Goal: Transaction & Acquisition: Purchase product/service

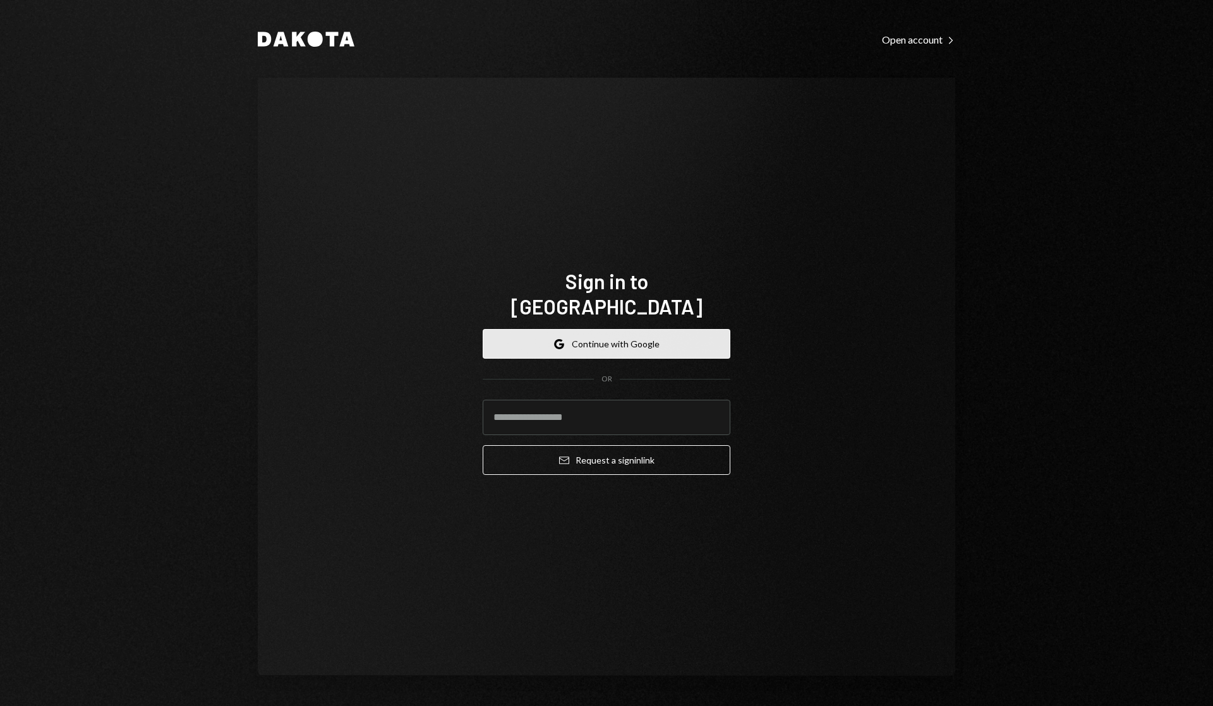
click at [648, 329] on button "Google Continue with Google" at bounding box center [607, 344] width 248 height 30
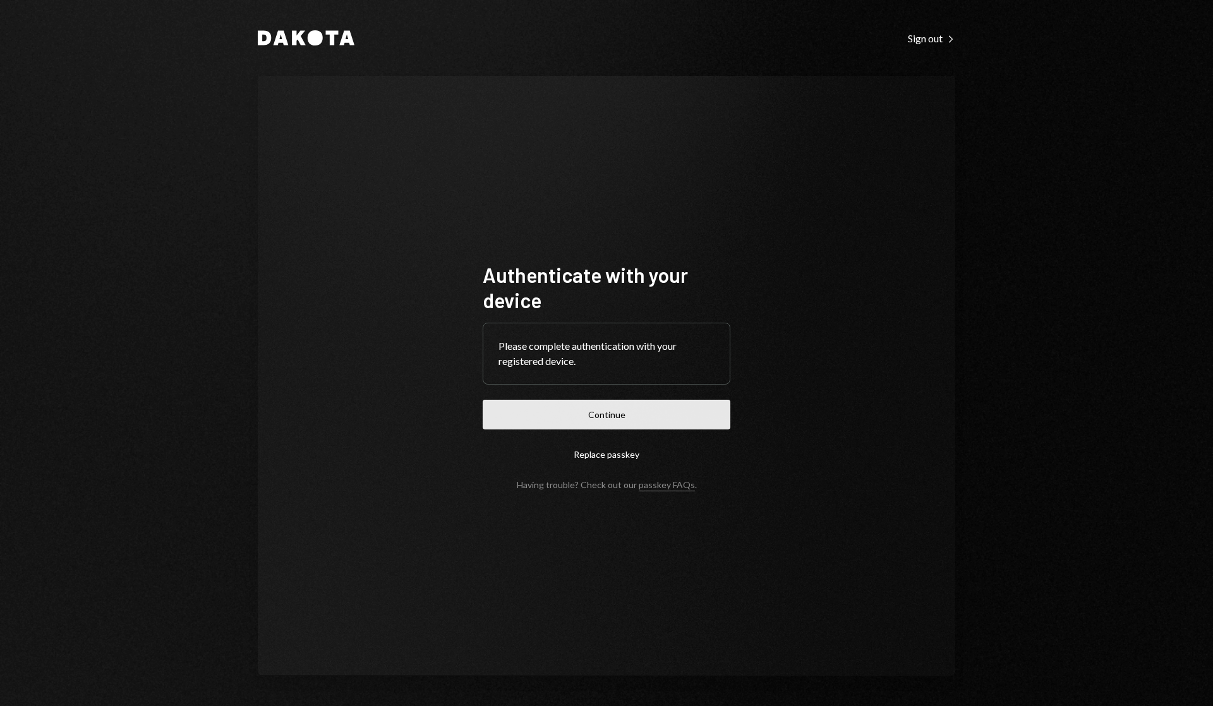
click at [591, 407] on button "Continue" at bounding box center [607, 415] width 248 height 30
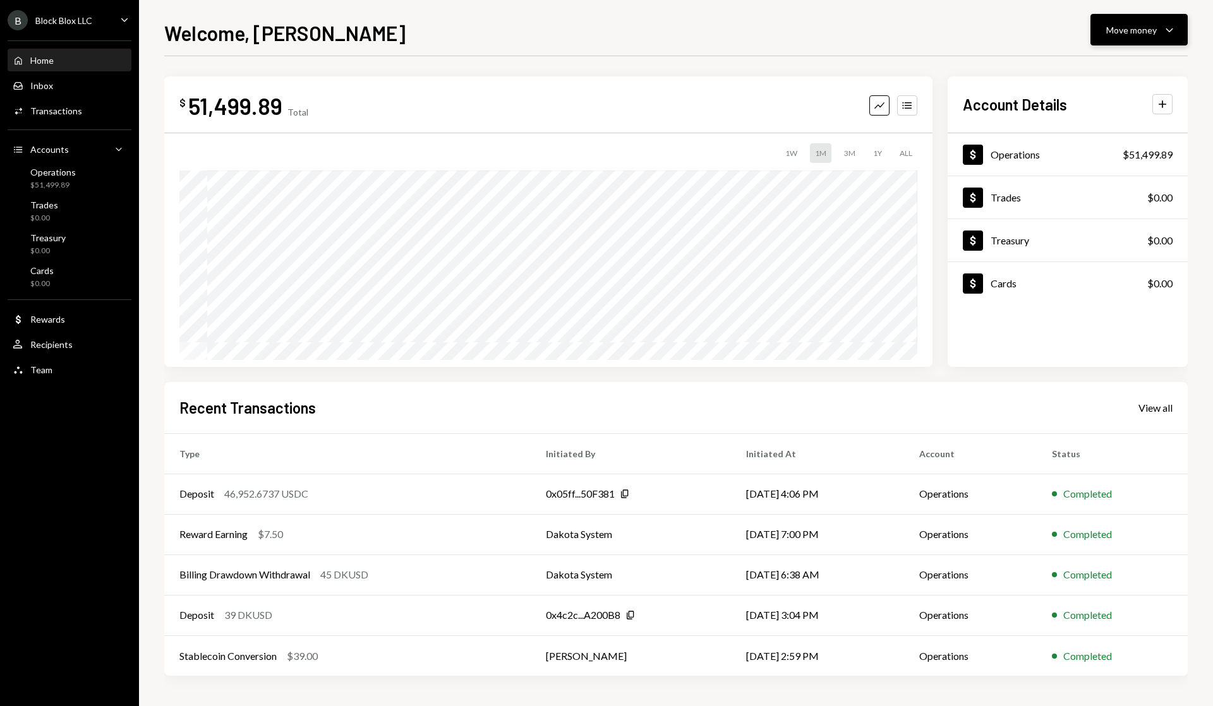
click at [1161, 27] on div "Move money Caret Down" at bounding box center [1139, 29] width 66 height 15
click at [1104, 64] on div "Send" at bounding box center [1129, 67] width 92 height 13
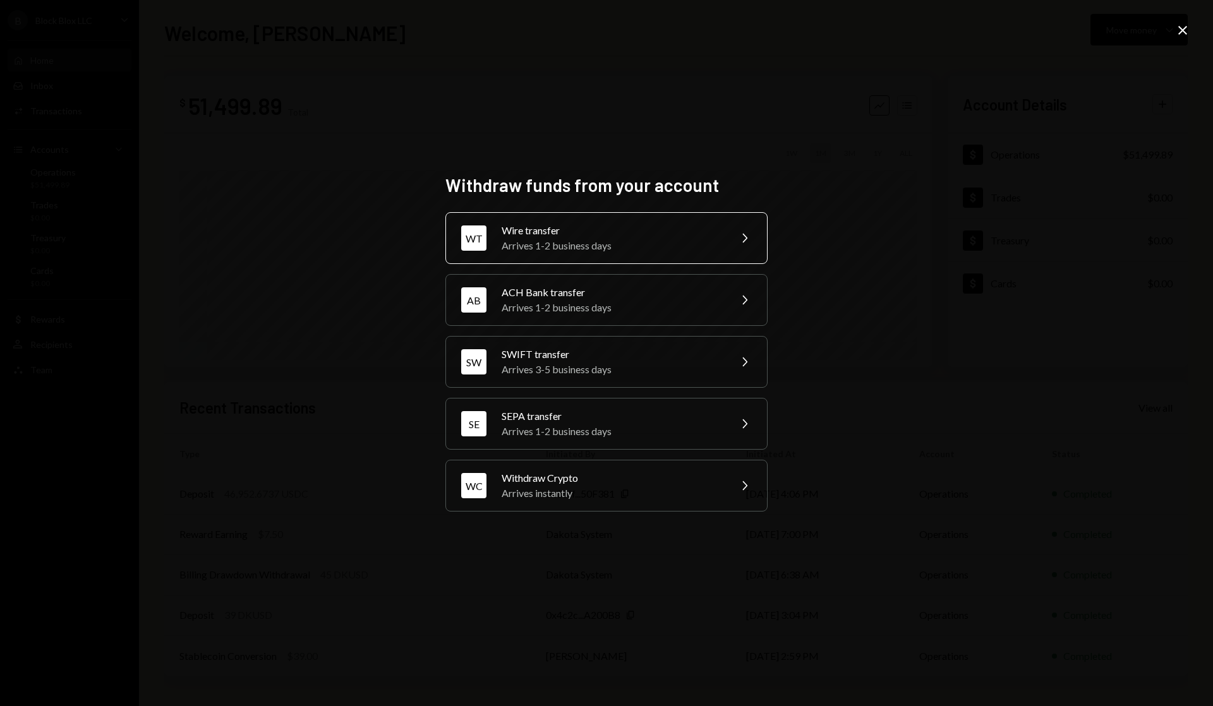
click at [618, 234] on div "Wire transfer" at bounding box center [612, 230] width 220 height 15
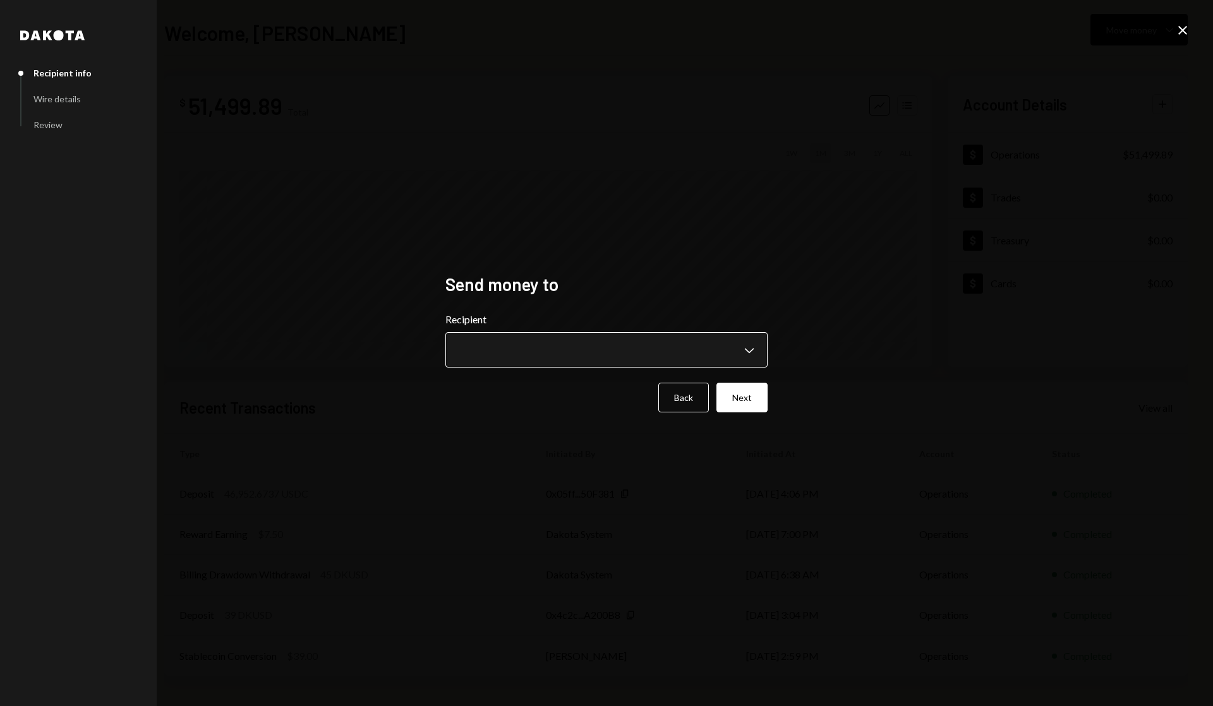
click at [746, 349] on body "**********" at bounding box center [606, 353] width 1213 height 706
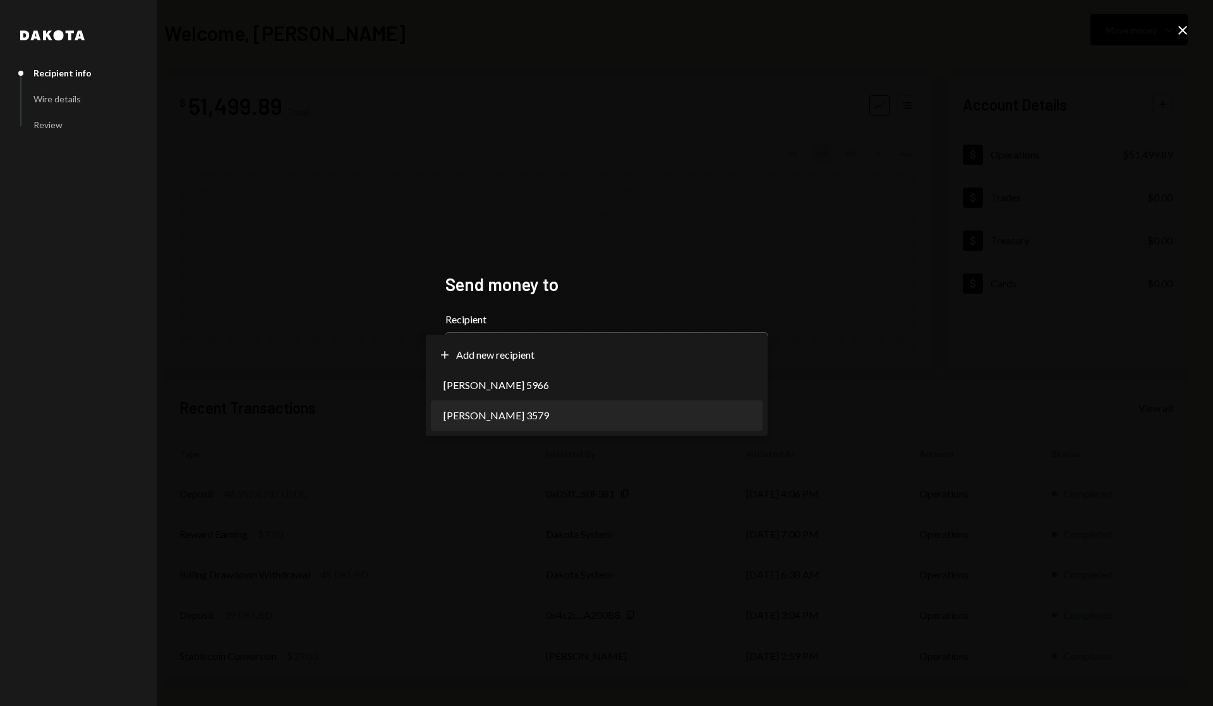
select select "**********"
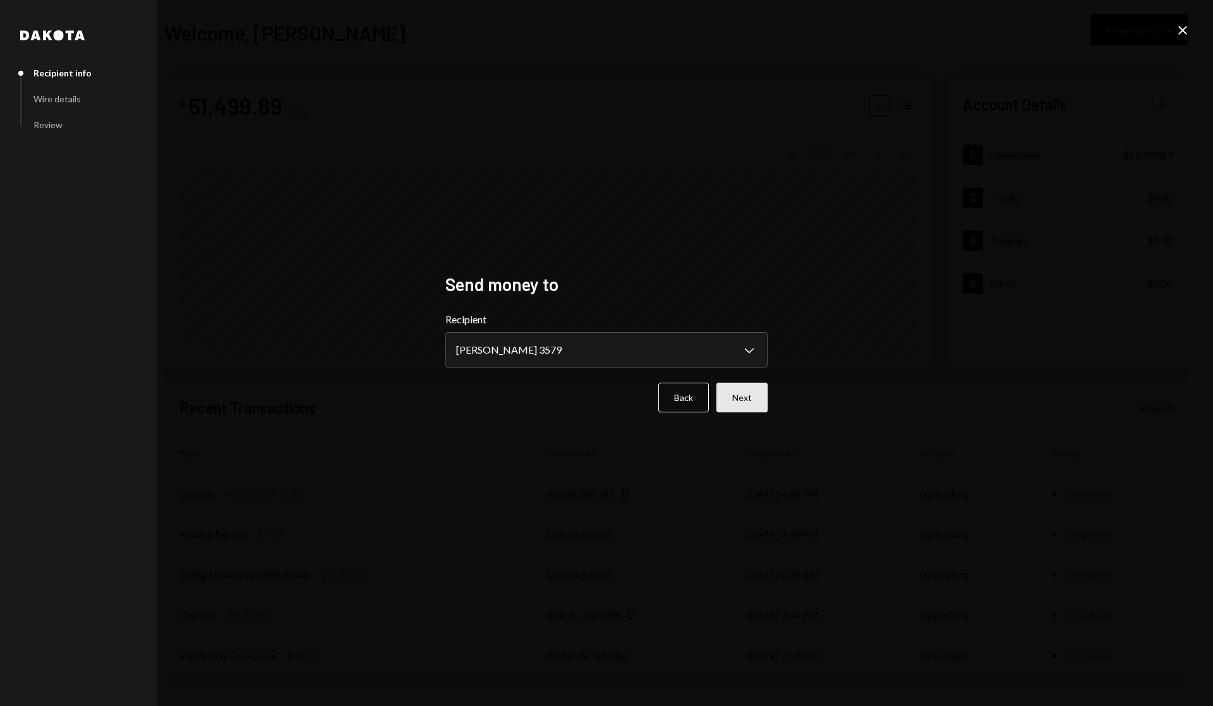
click at [748, 400] on button "Next" at bounding box center [741, 398] width 51 height 30
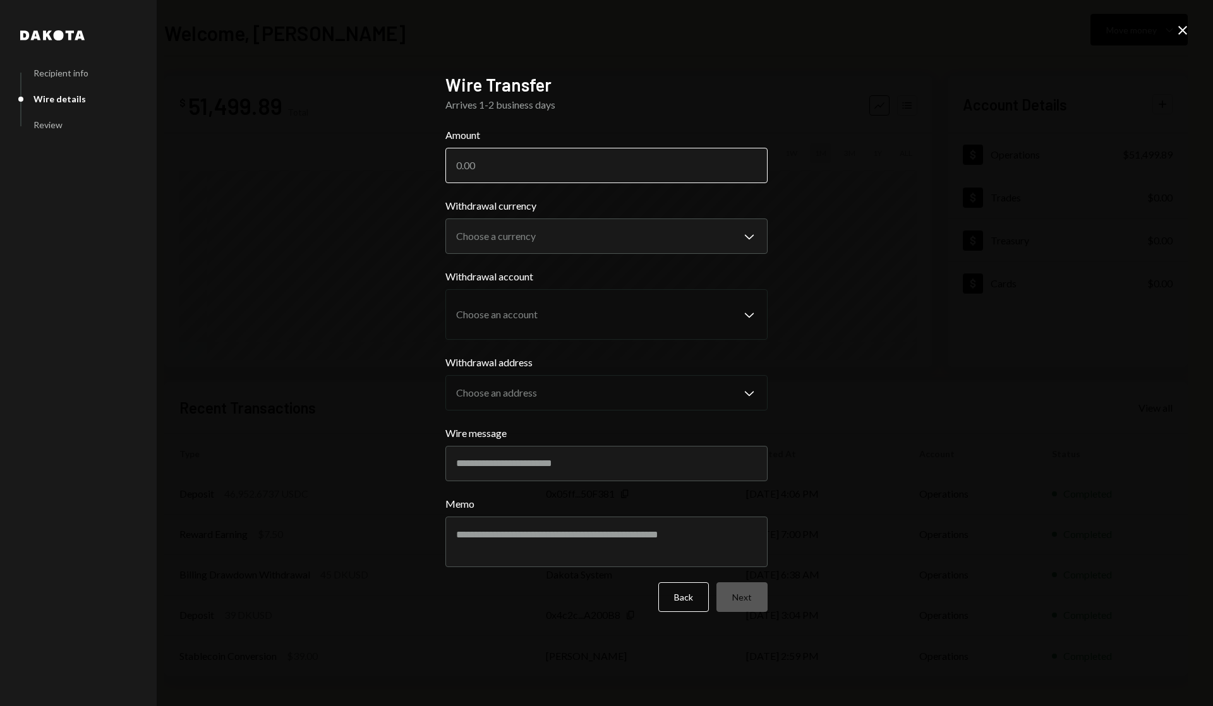
click at [512, 169] on input "Amount" at bounding box center [606, 165] width 322 height 35
click at [752, 236] on body "B Block Blox LLC Caret Down Home Home Inbox Inbox Activities Transactions Accou…" at bounding box center [606, 353] width 1213 height 706
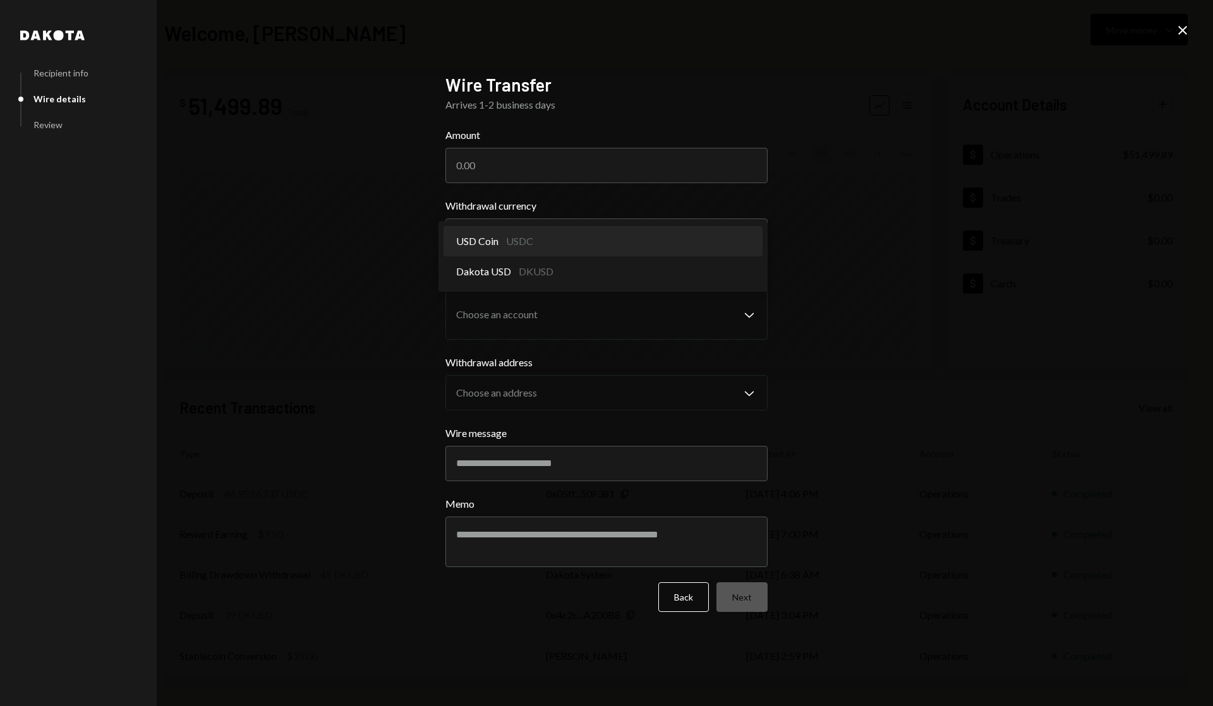
select select "****"
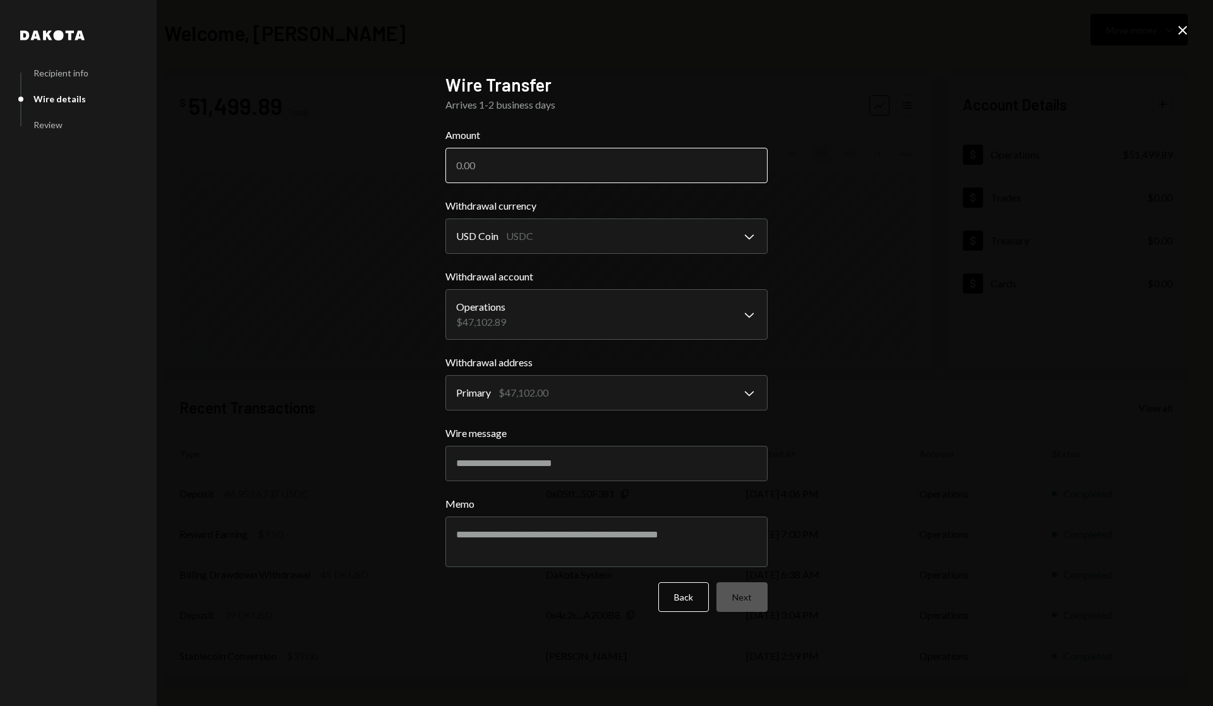
click at [536, 161] on input "Amount" at bounding box center [606, 165] width 322 height 35
type input "46900"
click at [513, 463] on input "Wire message" at bounding box center [606, 463] width 322 height 35
type input "*******"
click at [751, 600] on button "Next" at bounding box center [741, 598] width 51 height 30
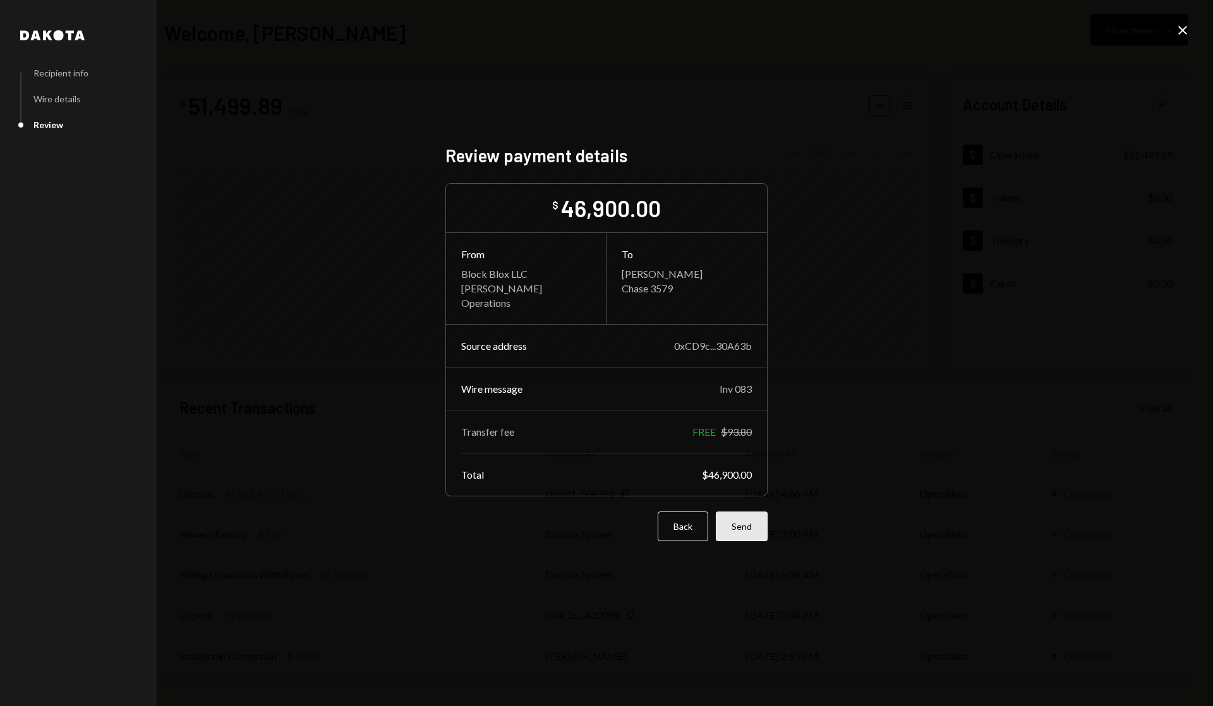
click at [742, 526] on button "Send" at bounding box center [742, 527] width 52 height 30
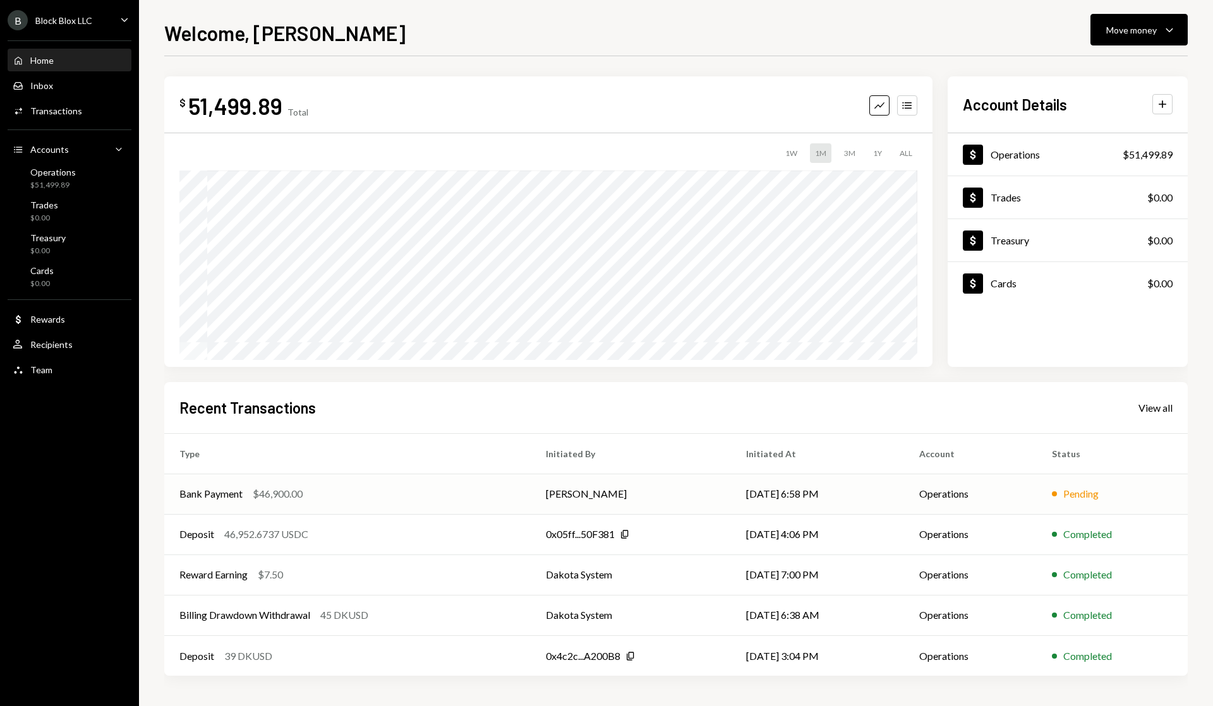
click at [816, 492] on td "[DATE] 6:58 PM" at bounding box center [817, 494] width 173 height 40
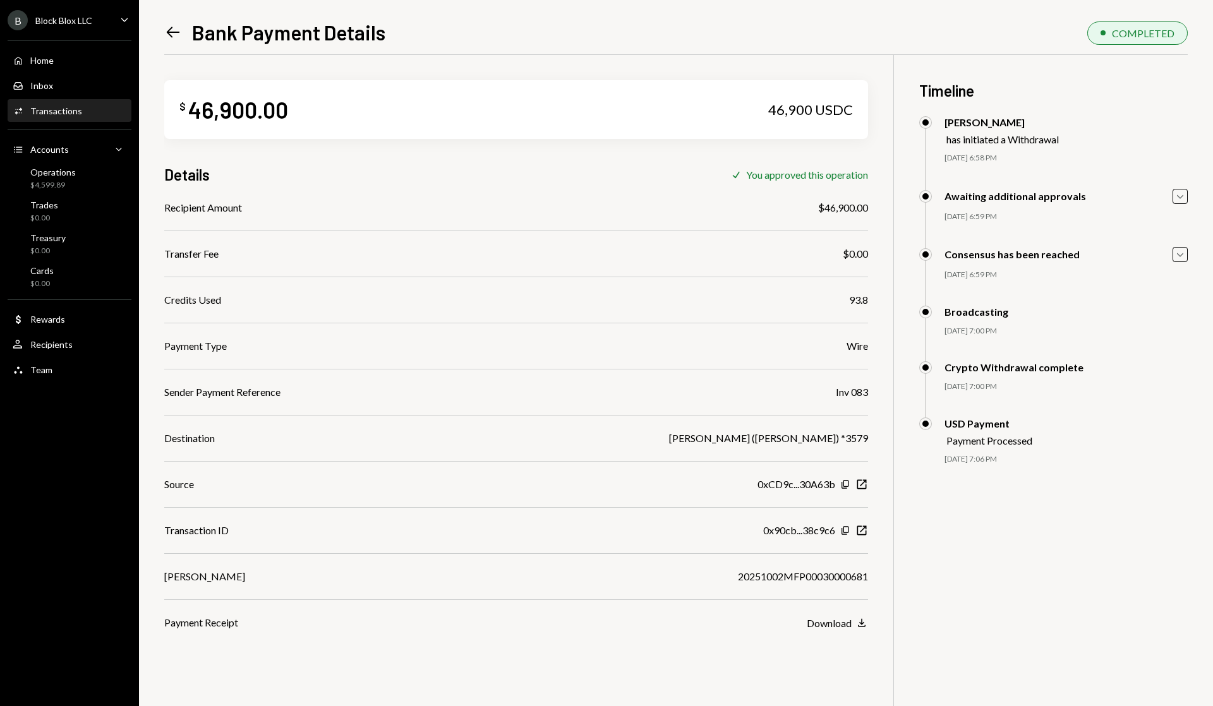
click at [174, 26] on icon "Left Arrow" at bounding box center [173, 32] width 18 height 18
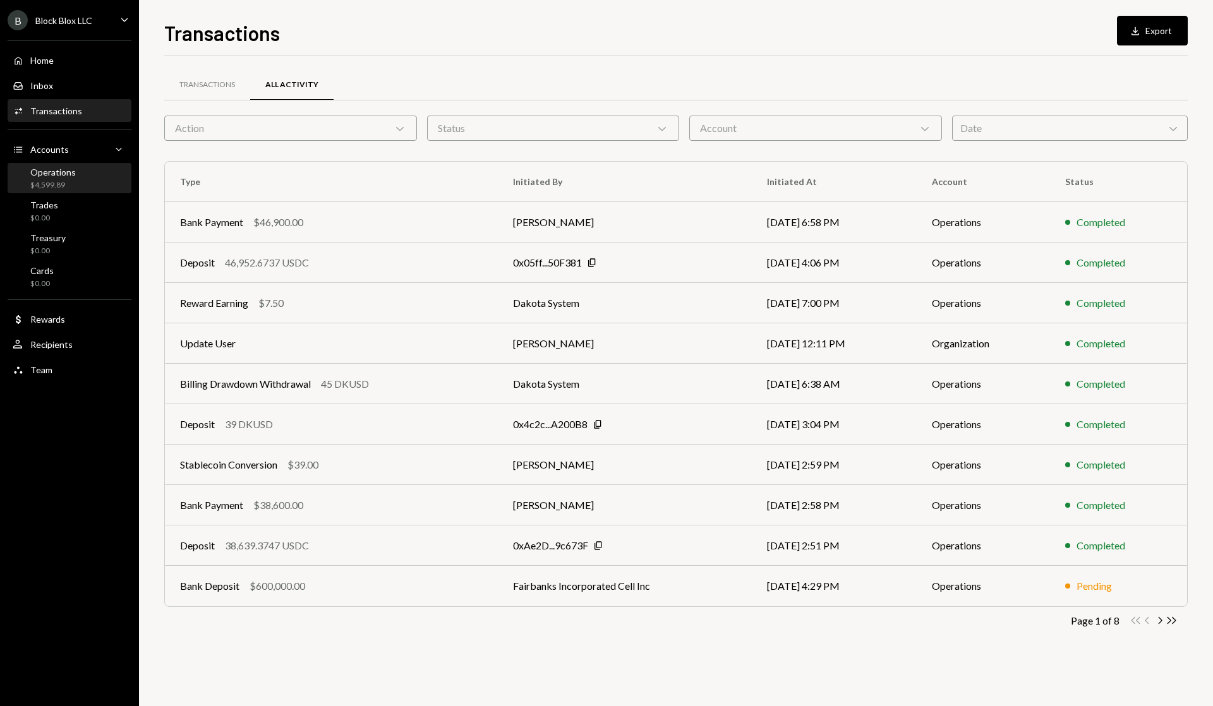
click at [63, 176] on div "Operations" at bounding box center [52, 172] width 45 height 11
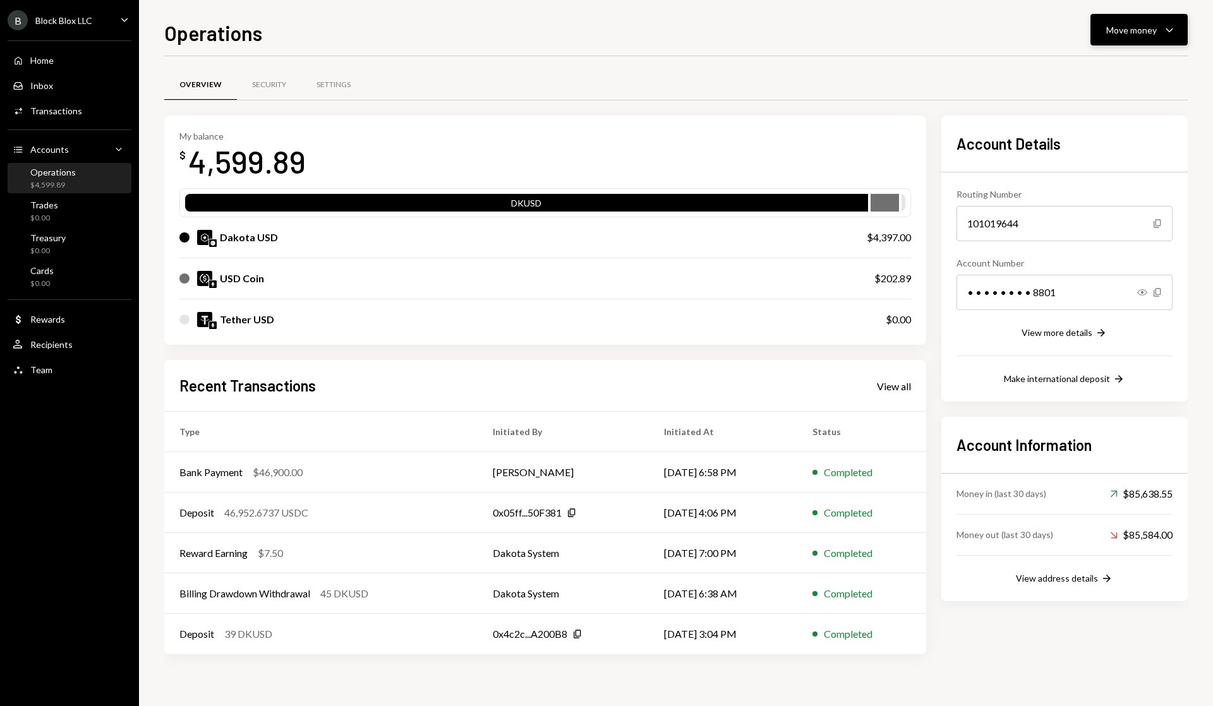
click at [1170, 30] on icon "button" at bounding box center [1169, 30] width 7 height 4
click at [1101, 160] on div "Swap stablecoins" at bounding box center [1129, 163] width 92 height 13
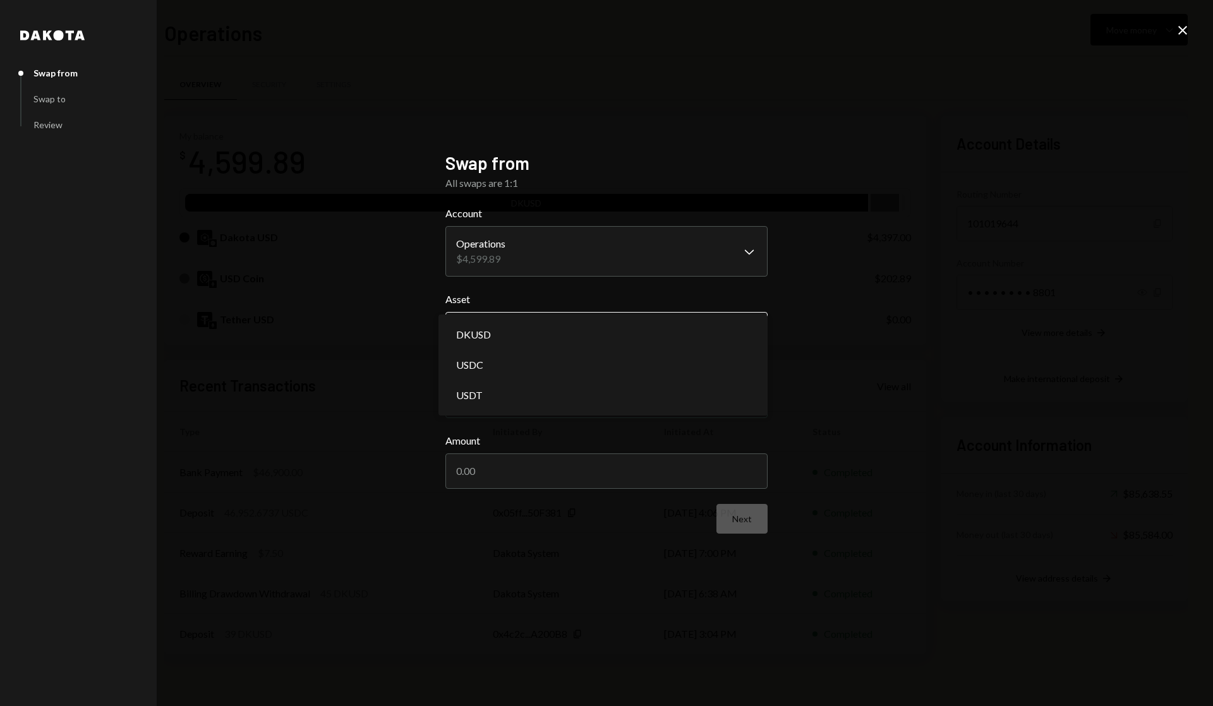
click at [752, 325] on body "B Block Blox LLC Caret Down Home Home Inbox Inbox Activities Transactions Accou…" at bounding box center [606, 353] width 1213 height 706
select select "****"
click at [560, 473] on input "Amount" at bounding box center [606, 471] width 322 height 35
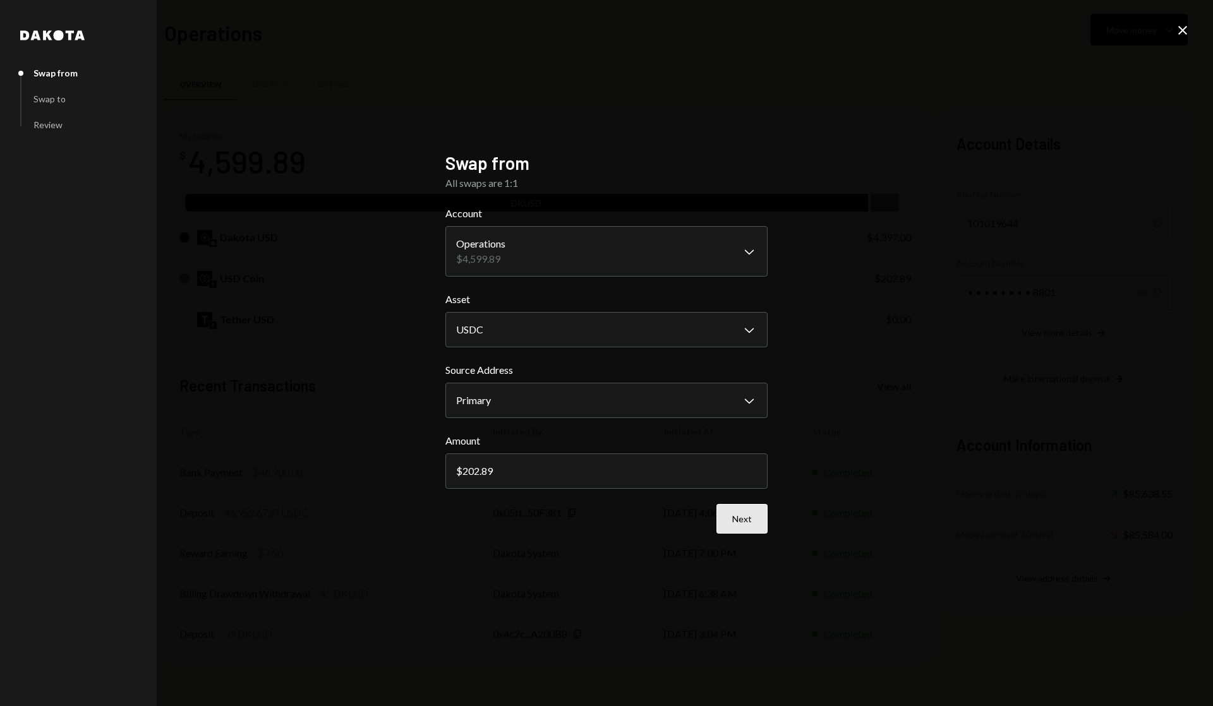
type input "202.89"
click at [747, 517] on button "Next" at bounding box center [741, 519] width 51 height 30
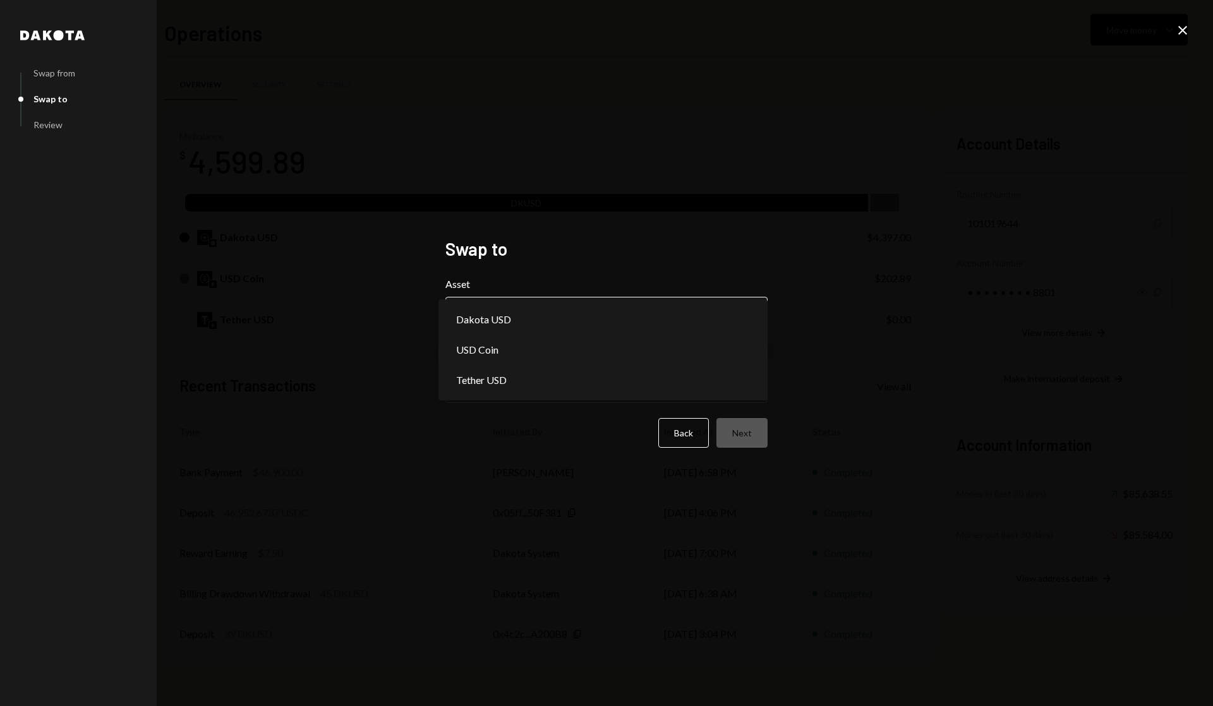
click at [746, 310] on body "B Block Blox LLC Caret Down Home Home Inbox Inbox Activities Transactions Accou…" at bounding box center [606, 353] width 1213 height 706
select select "*****"
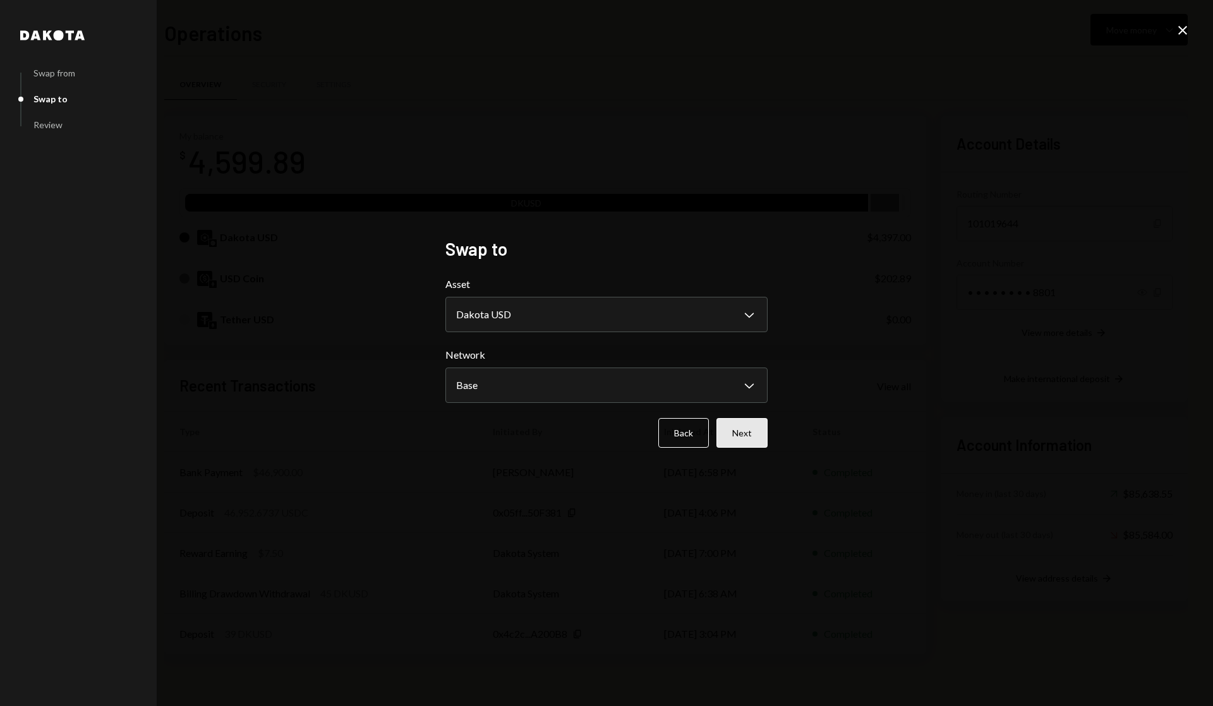
click at [750, 440] on button "Next" at bounding box center [741, 433] width 51 height 30
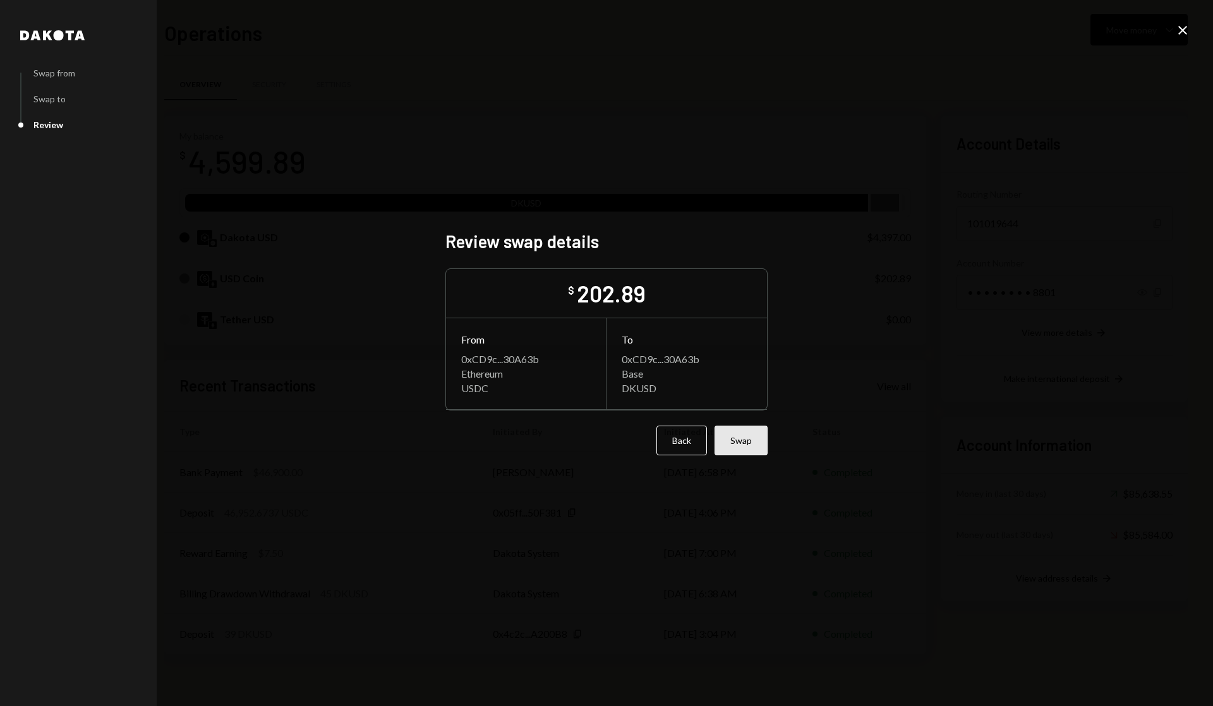
click at [751, 443] on button "Swap" at bounding box center [741, 441] width 53 height 30
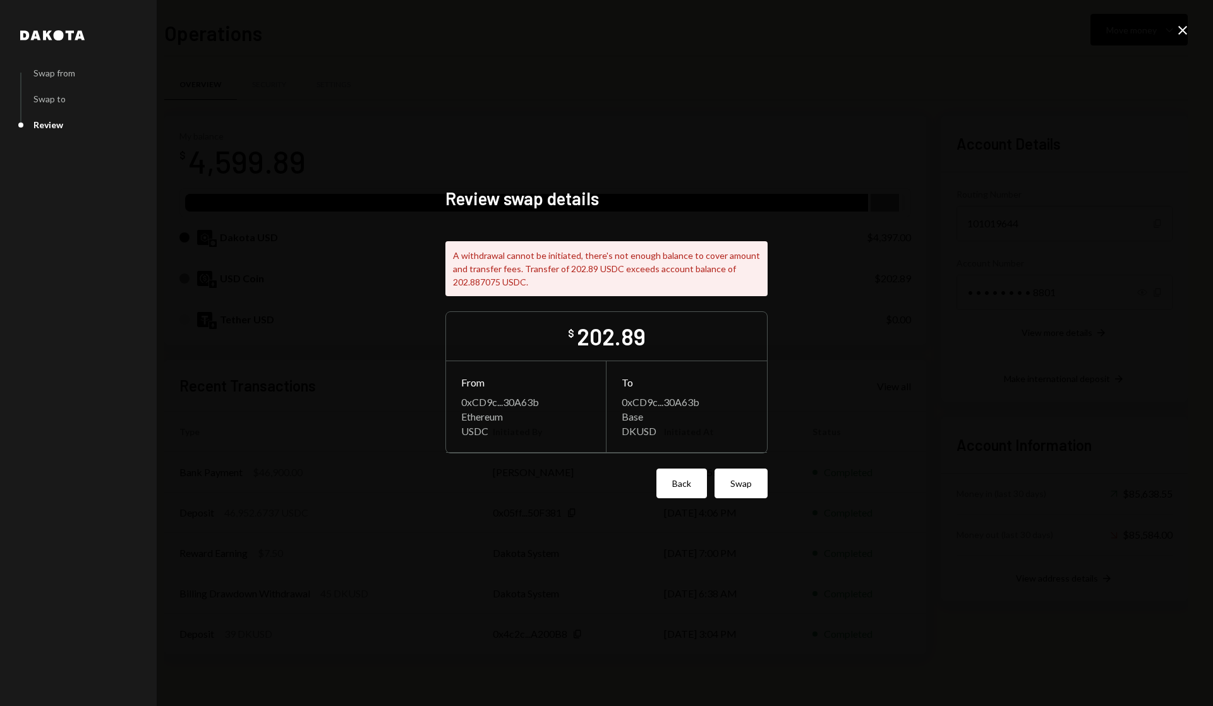
click at [682, 488] on button "Back" at bounding box center [681, 484] width 51 height 30
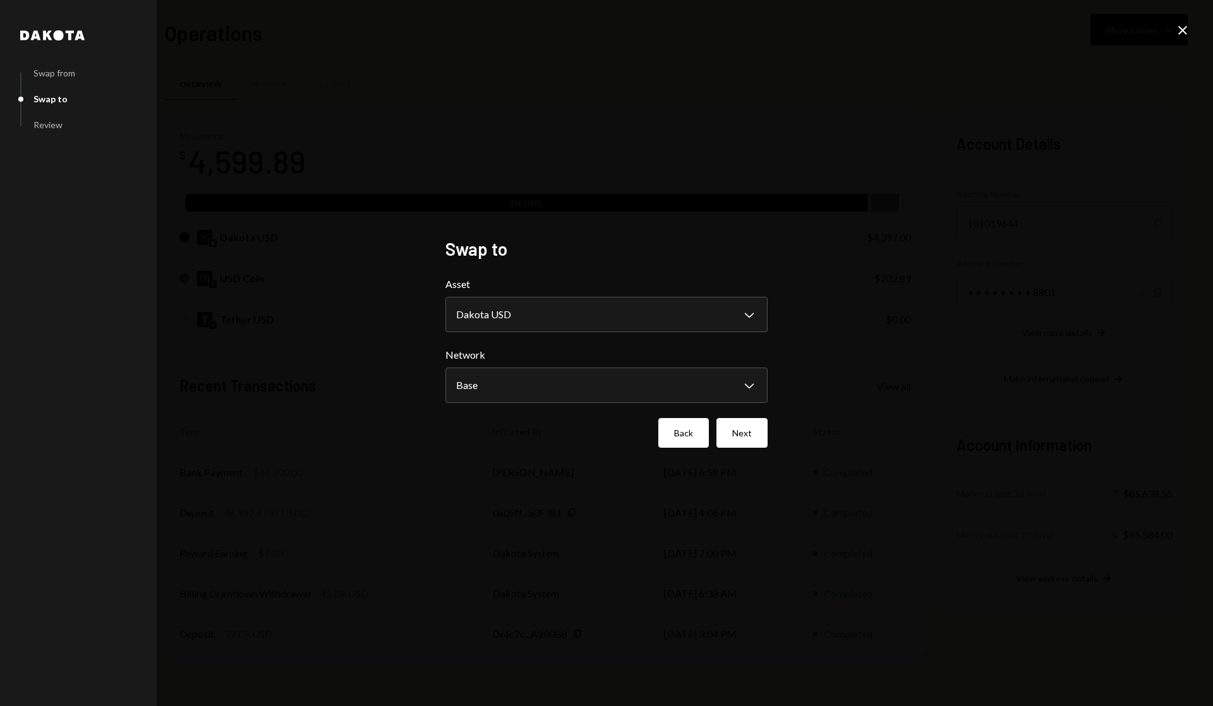
click at [671, 437] on button "Back" at bounding box center [683, 433] width 51 height 30
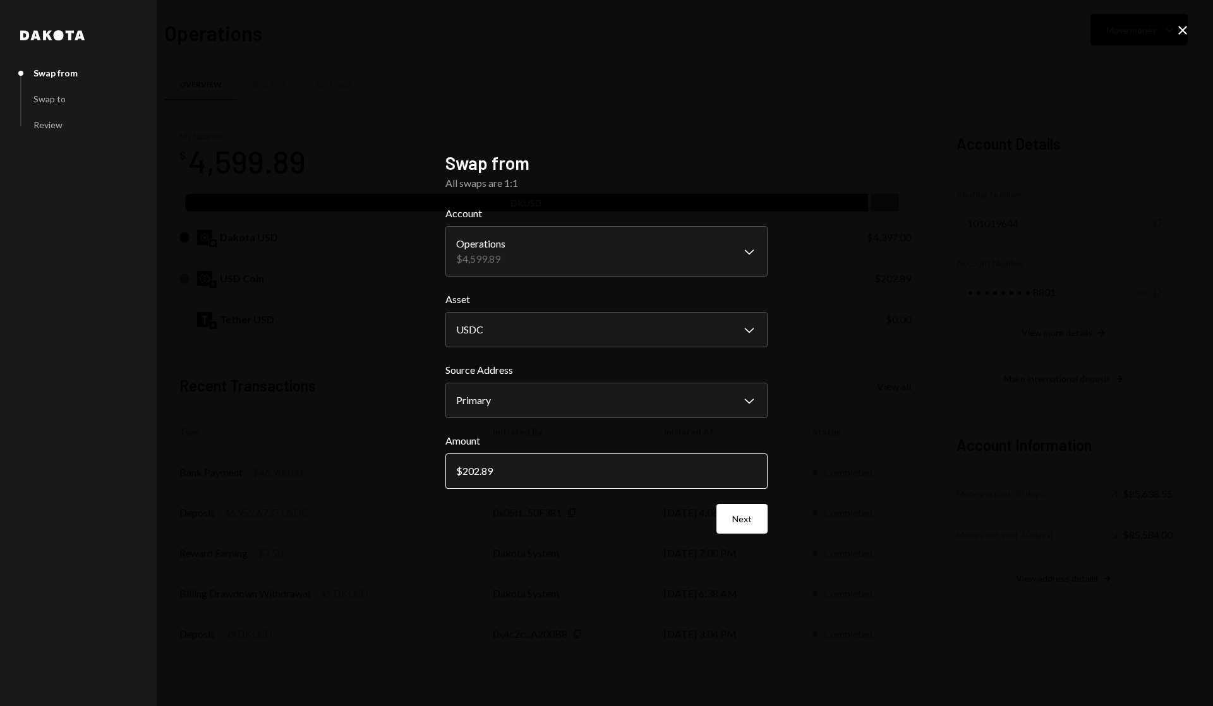
click at [498, 470] on input "202.89" at bounding box center [606, 471] width 322 height 35
type input "202.88"
click at [727, 514] on button "Next" at bounding box center [741, 519] width 51 height 30
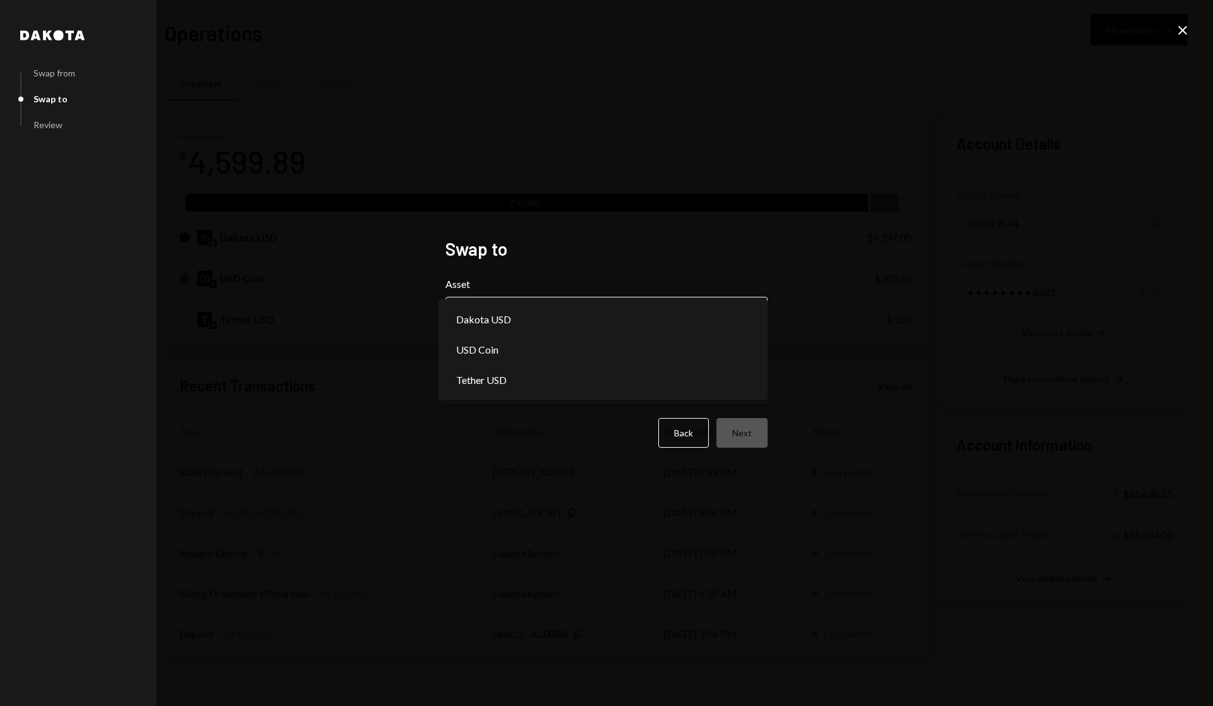
click at [747, 319] on body "B Block Blox LLC Caret Down Home Home Inbox Inbox Activities Transactions Accou…" at bounding box center [606, 353] width 1213 height 706
select select "*****"
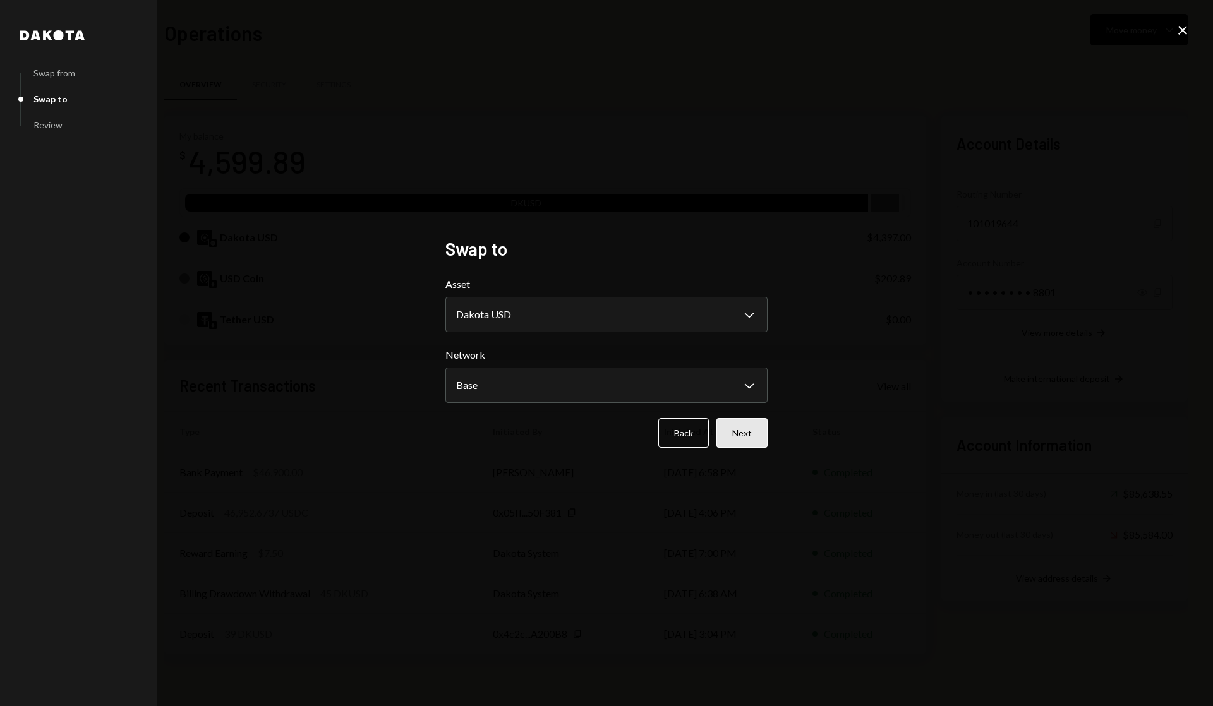
click at [746, 433] on button "Next" at bounding box center [741, 433] width 51 height 30
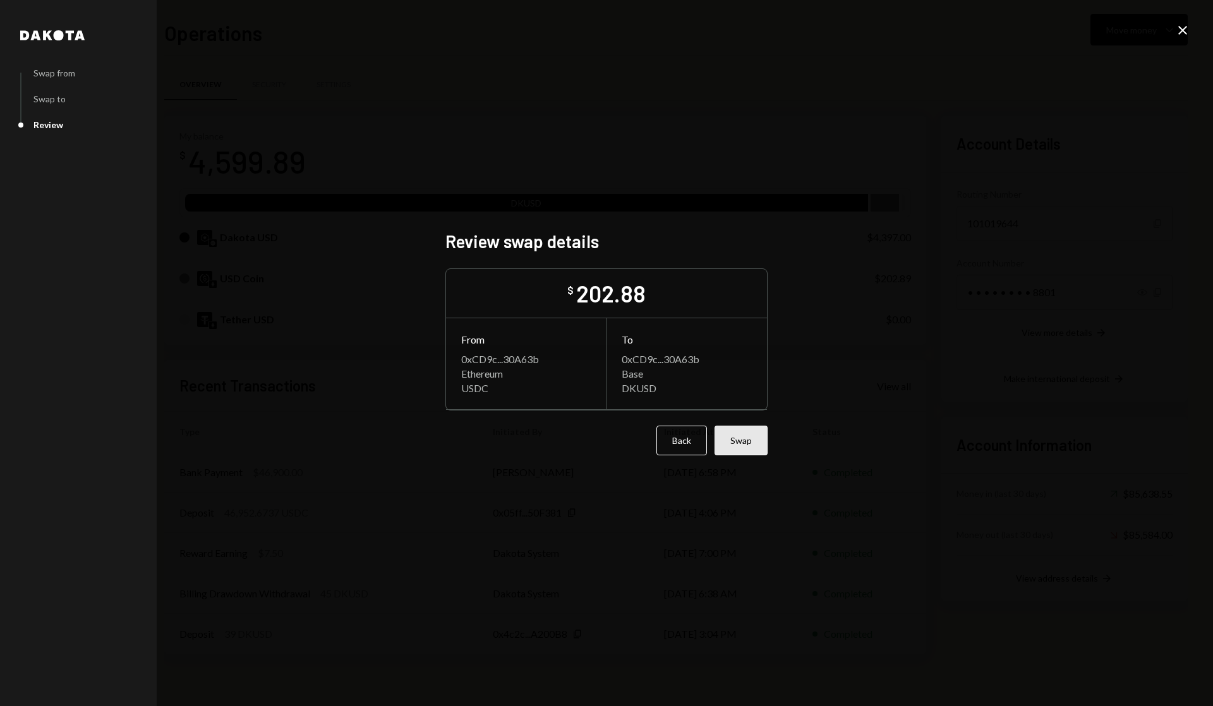
click at [738, 440] on button "Swap" at bounding box center [741, 441] width 53 height 30
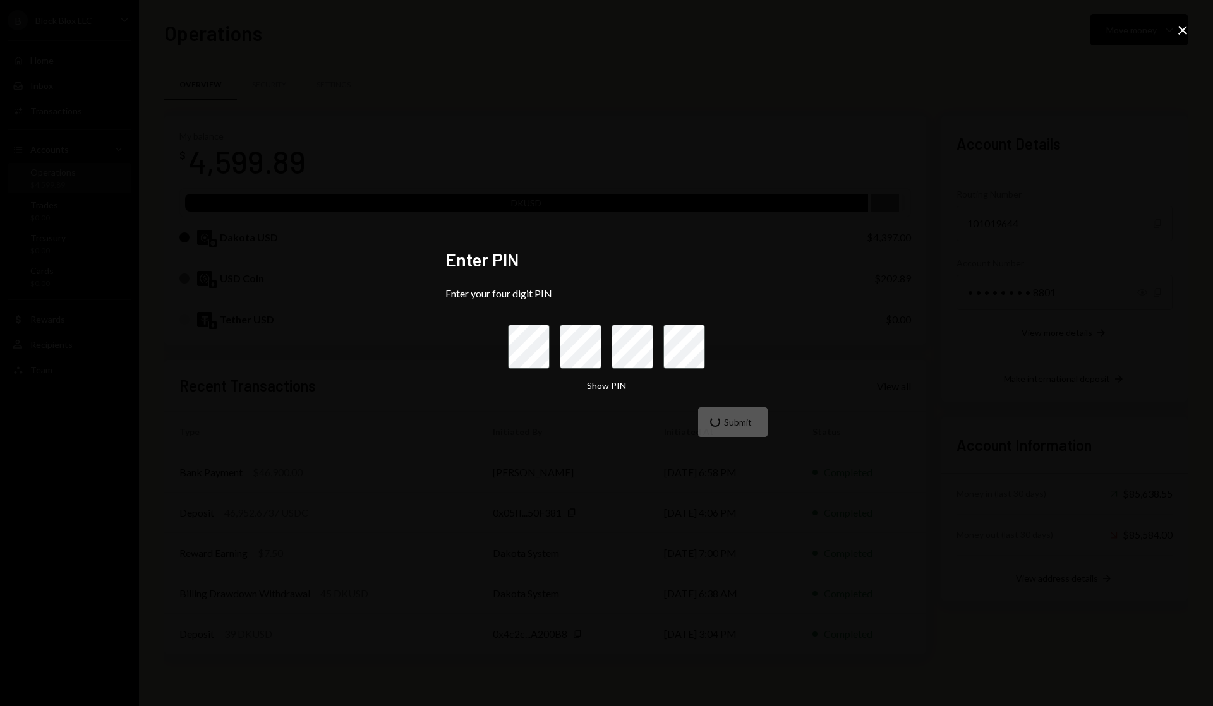
click at [608, 387] on button "Show PIN" at bounding box center [606, 386] width 39 height 12
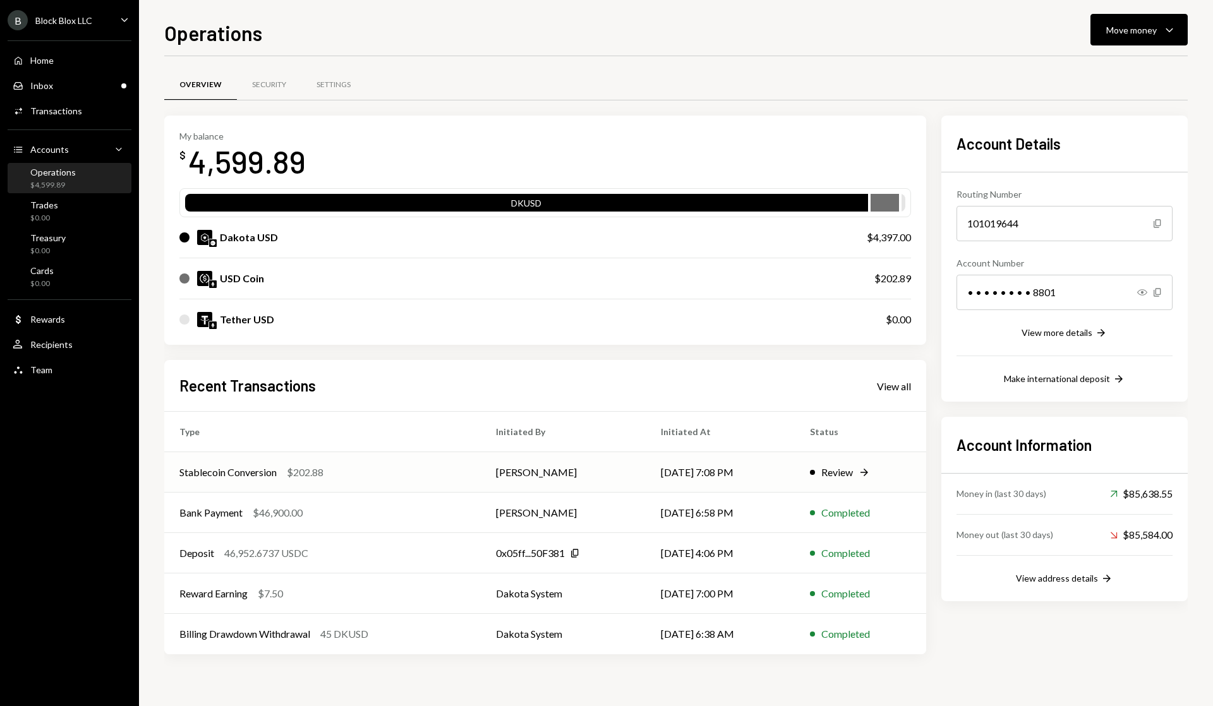
click at [830, 471] on div "Review" at bounding box center [837, 472] width 32 height 15
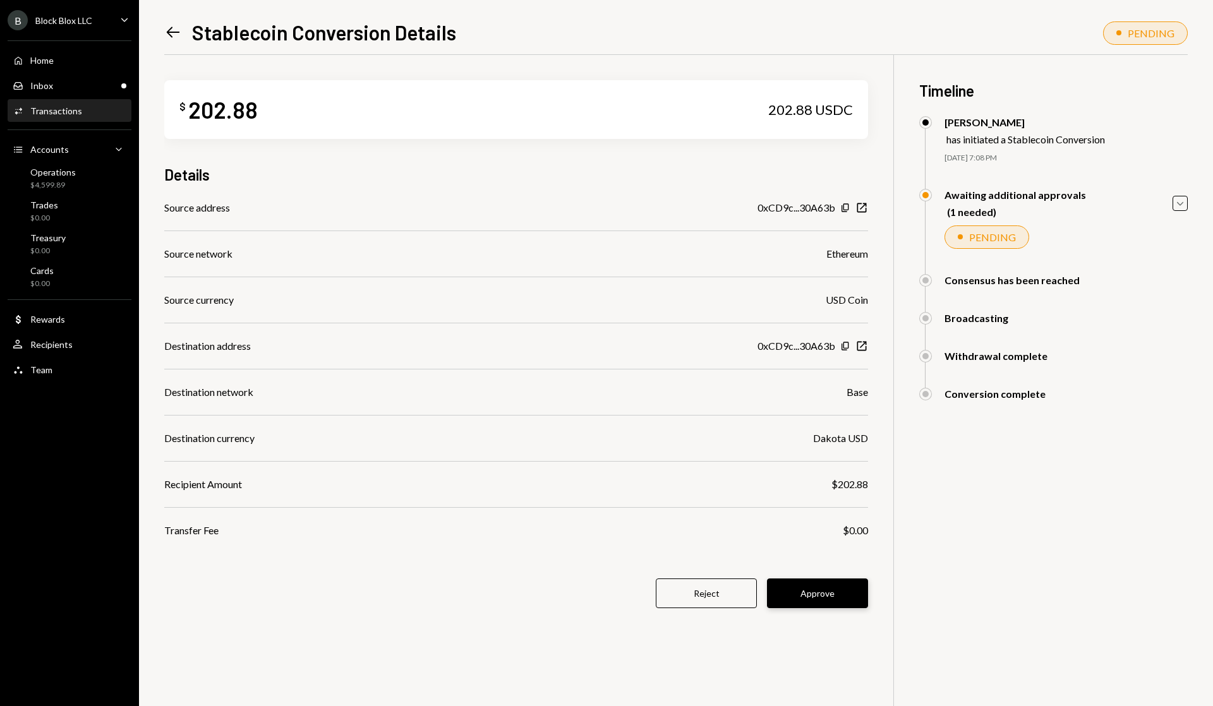
click at [824, 584] on button "Approve" at bounding box center [817, 594] width 101 height 30
